Goal: Information Seeking & Learning: Learn about a topic

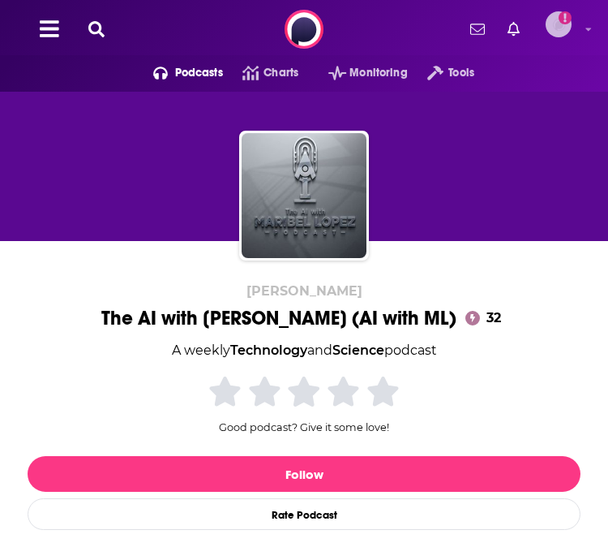
click at [567, 20] on icon "Add a profile image" at bounding box center [565, 17] width 13 height 13
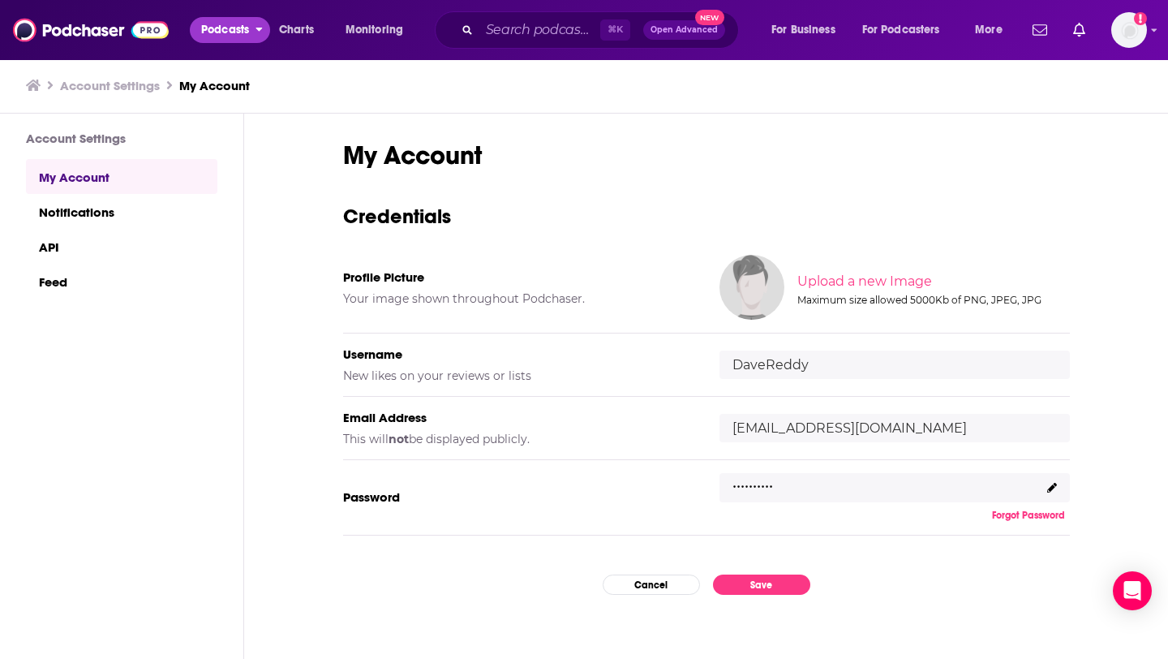
click at [223, 37] on span "Podcasts" at bounding box center [225, 30] width 48 height 23
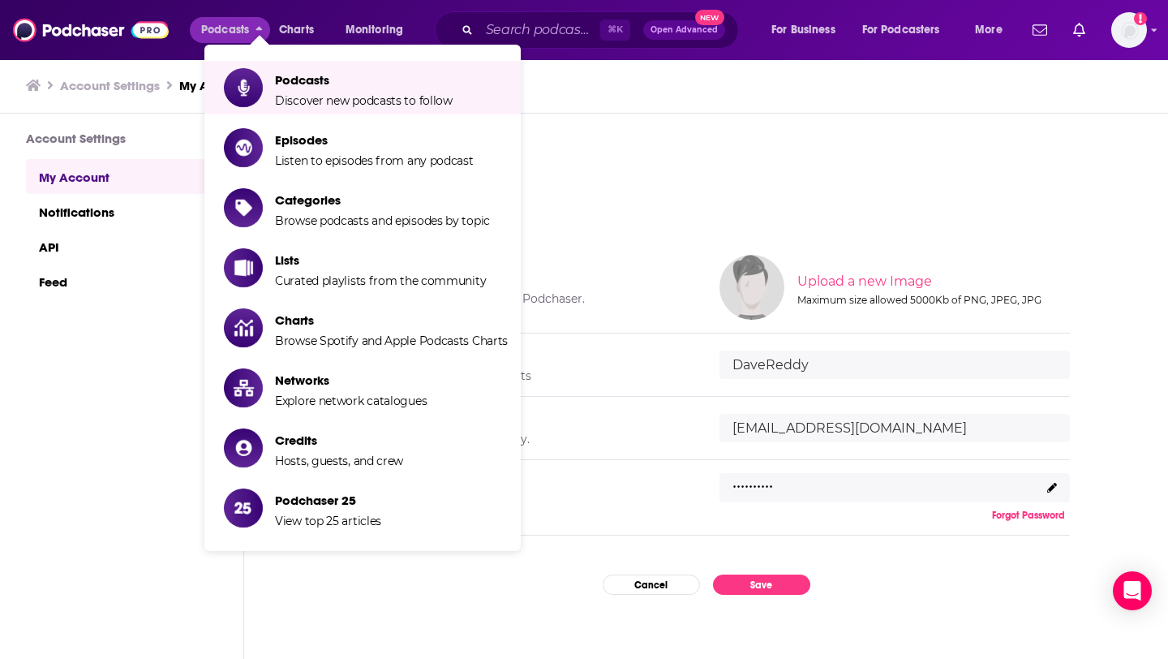
click at [514, 109] on li "Podcasts Discover new podcasts to follow" at bounding box center [362, 88] width 316 height 54
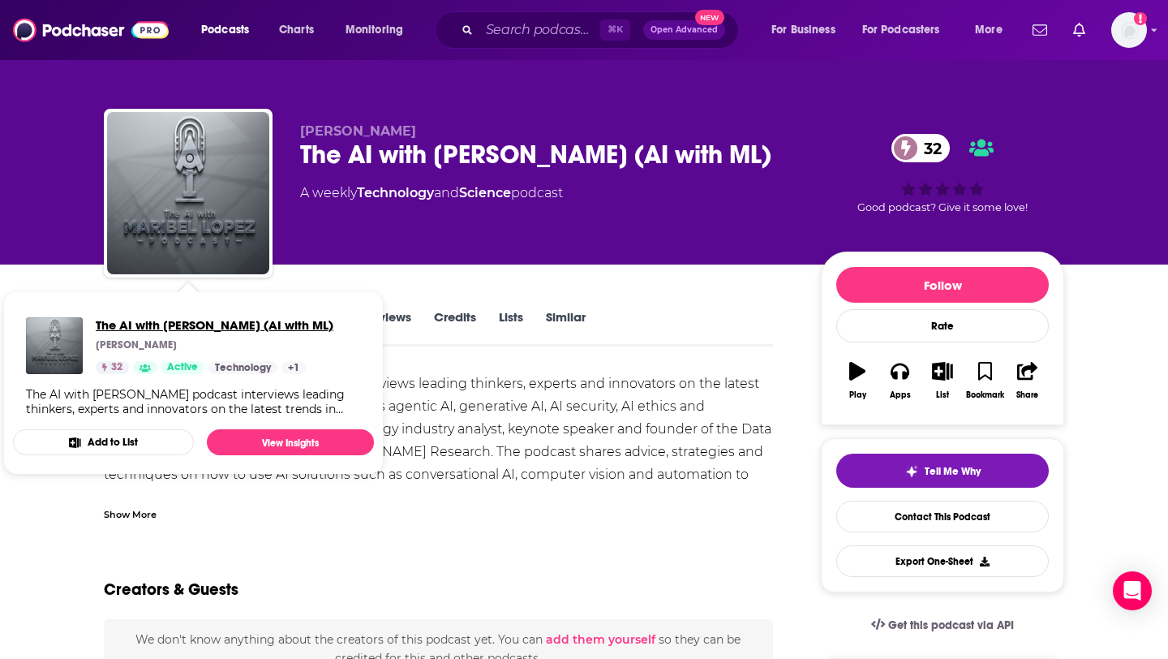
click at [192, 318] on span "The AI with [PERSON_NAME] (AI with ML)" at bounding box center [215, 324] width 238 height 15
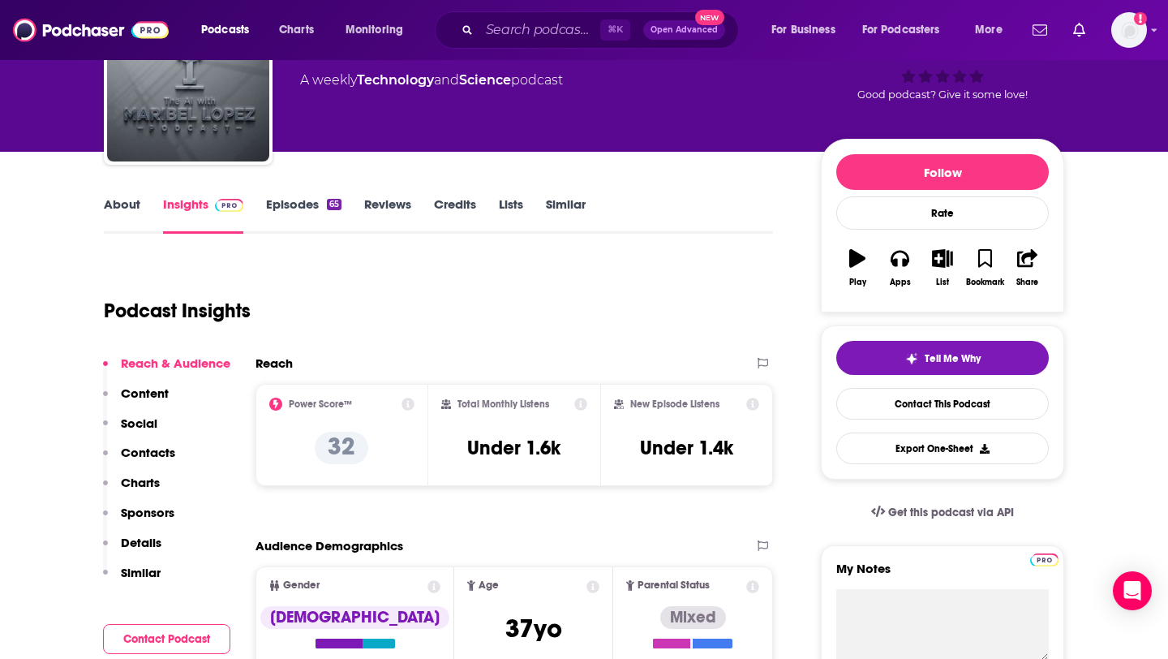
scroll to position [60, 0]
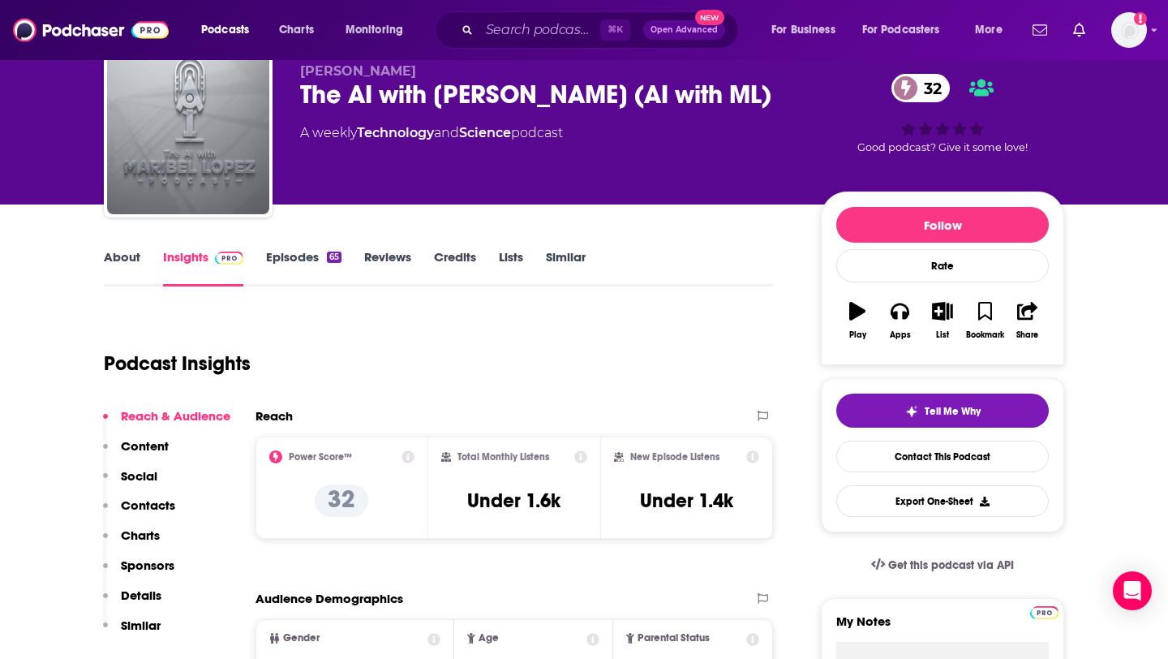
click at [183, 163] on img "The AI with Maribel Lopez (AI with ML)" at bounding box center [188, 133] width 162 height 162
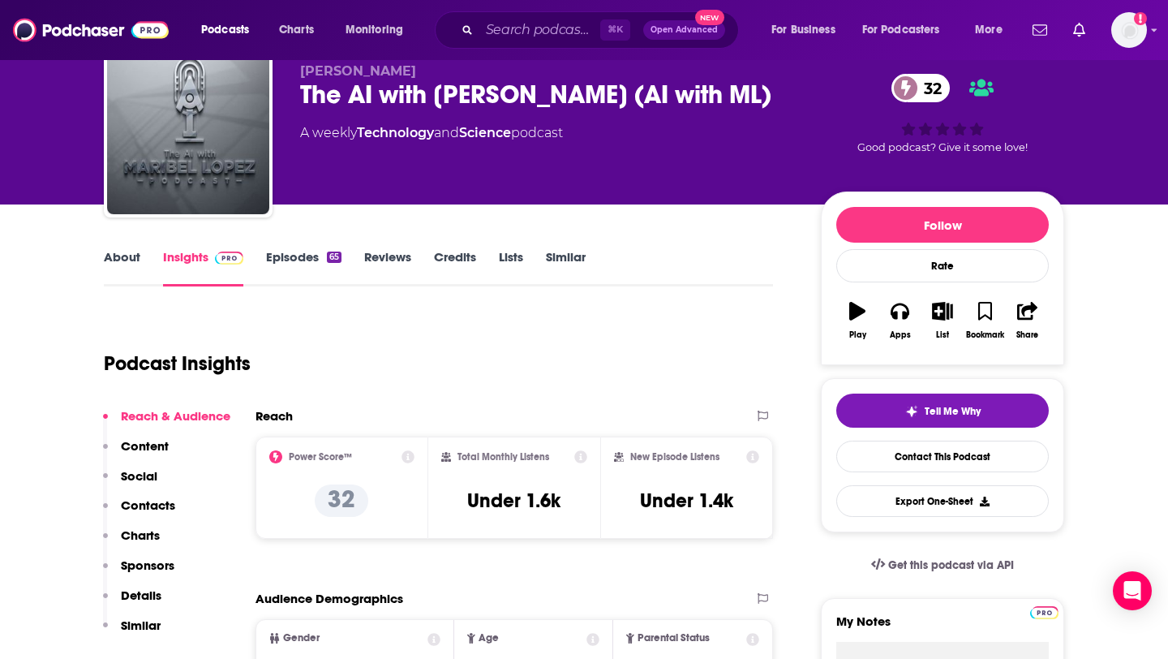
click at [281, 255] on link "Episodes 65" at bounding box center [303, 267] width 75 height 37
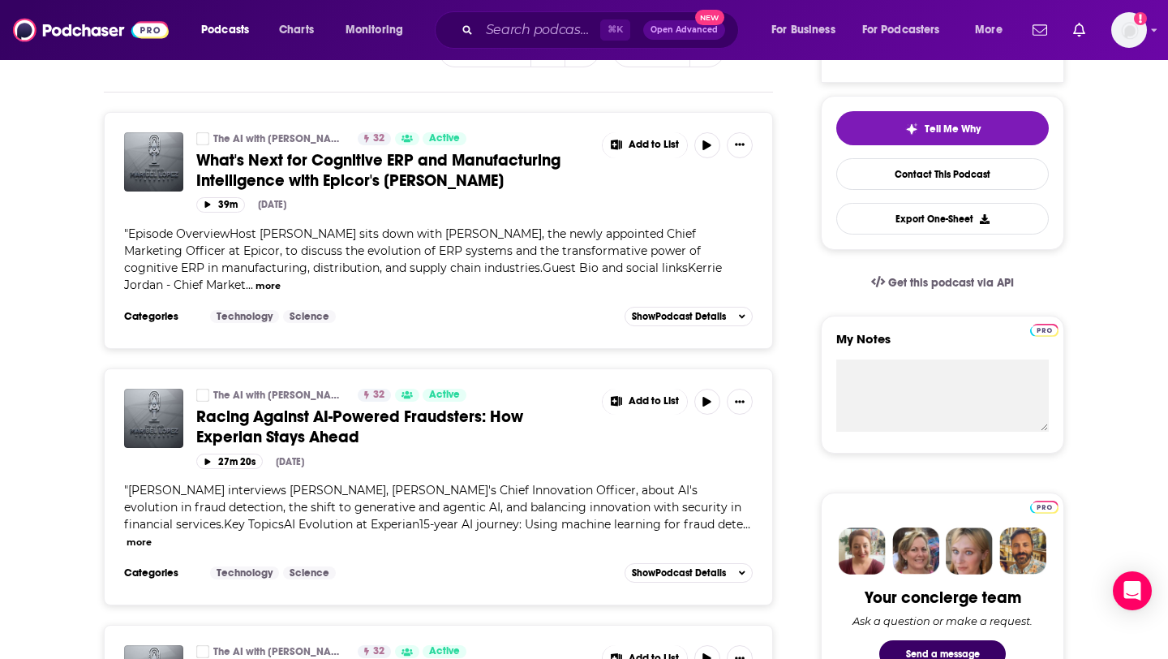
scroll to position [354, 0]
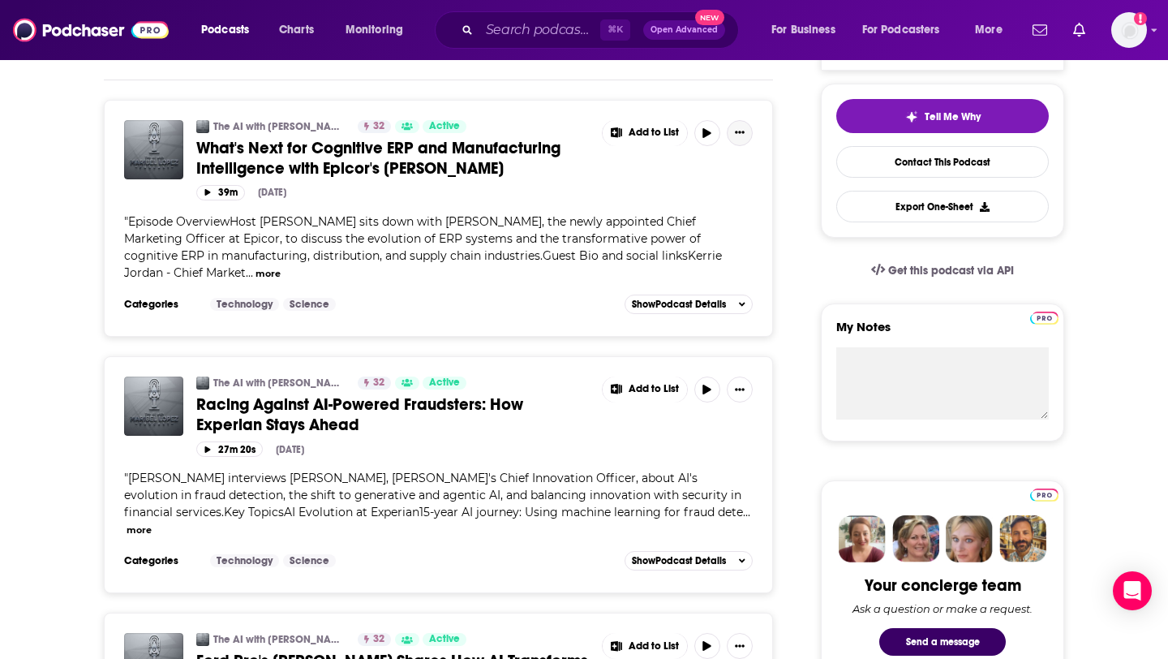
click at [608, 133] on icon "Show More Button" at bounding box center [740, 132] width 10 height 2
click at [358, 170] on span "What's Next for Cognitive ERP and Manufacturing Intelligence with Epicor's [PER…" at bounding box center [378, 158] width 364 height 41
